Goal: Share content

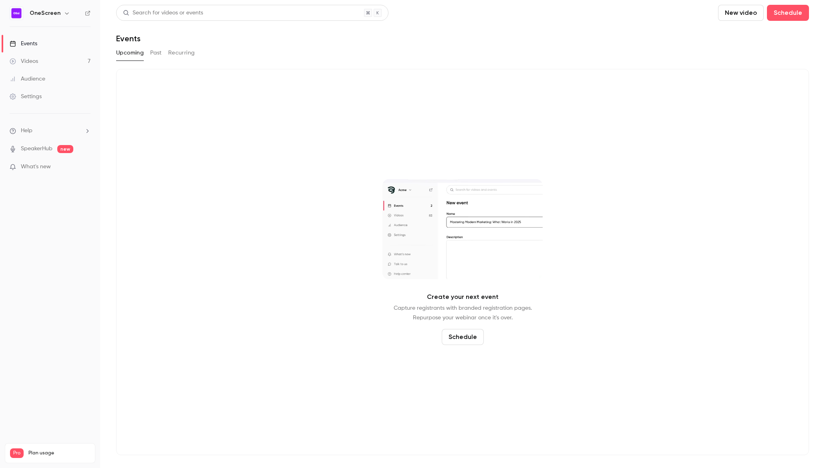
click at [24, 61] on div "Videos" at bounding box center [24, 61] width 28 height 8
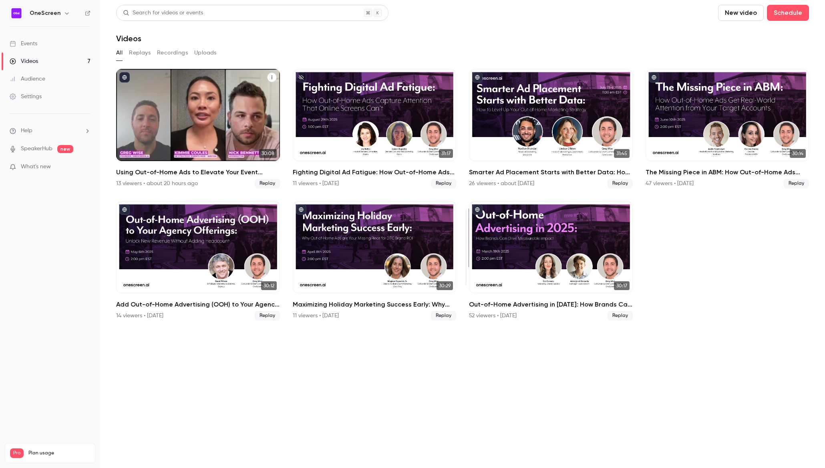
click at [155, 136] on div "Using Out-of-Home Ads to Elevate Your Event Marketing Strategy" at bounding box center [198, 115] width 164 height 92
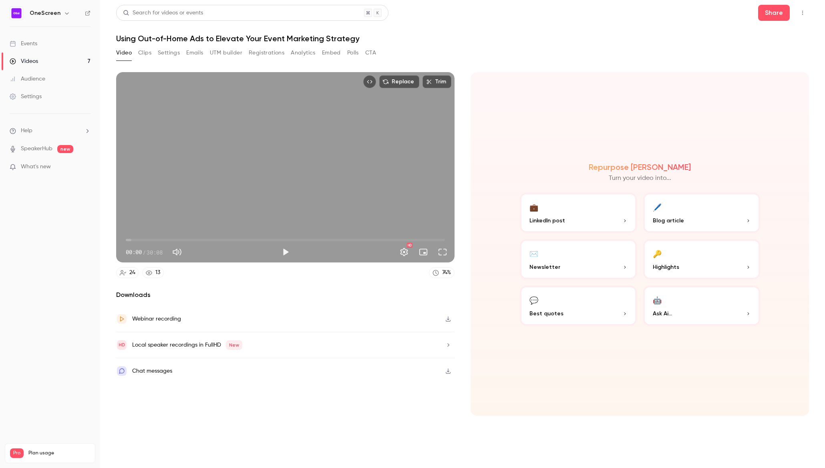
click at [448, 321] on icon "button" at bounding box center [448, 319] width 6 height 6
click at [691, 219] on p "Blog article" at bounding box center [701, 220] width 98 height 8
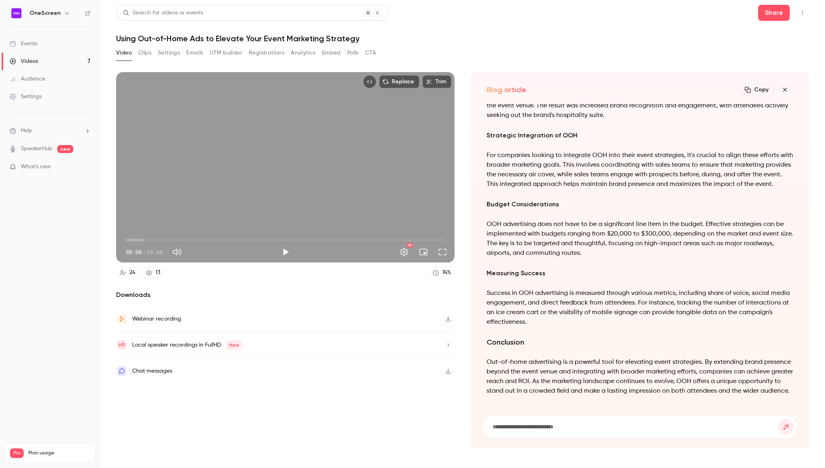
click at [753, 89] on button "Copy" at bounding box center [756, 89] width 33 height 13
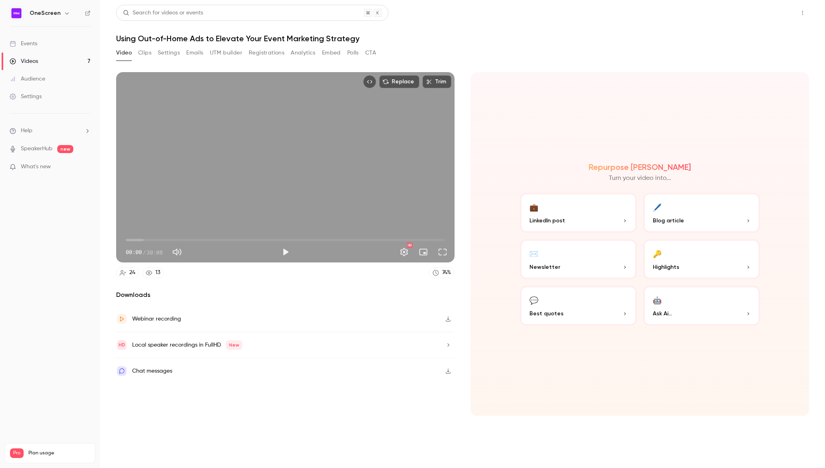
click at [769, 12] on button "Share" at bounding box center [774, 13] width 32 height 16
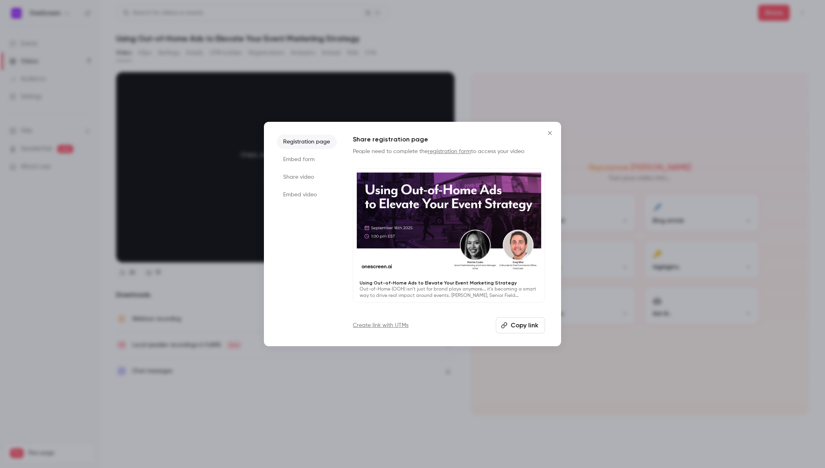
click at [532, 327] on button "Copy link" at bounding box center [520, 325] width 49 height 16
click at [546, 133] on icon "Close" at bounding box center [550, 133] width 10 height 6
